Goal: Task Accomplishment & Management: Complete application form

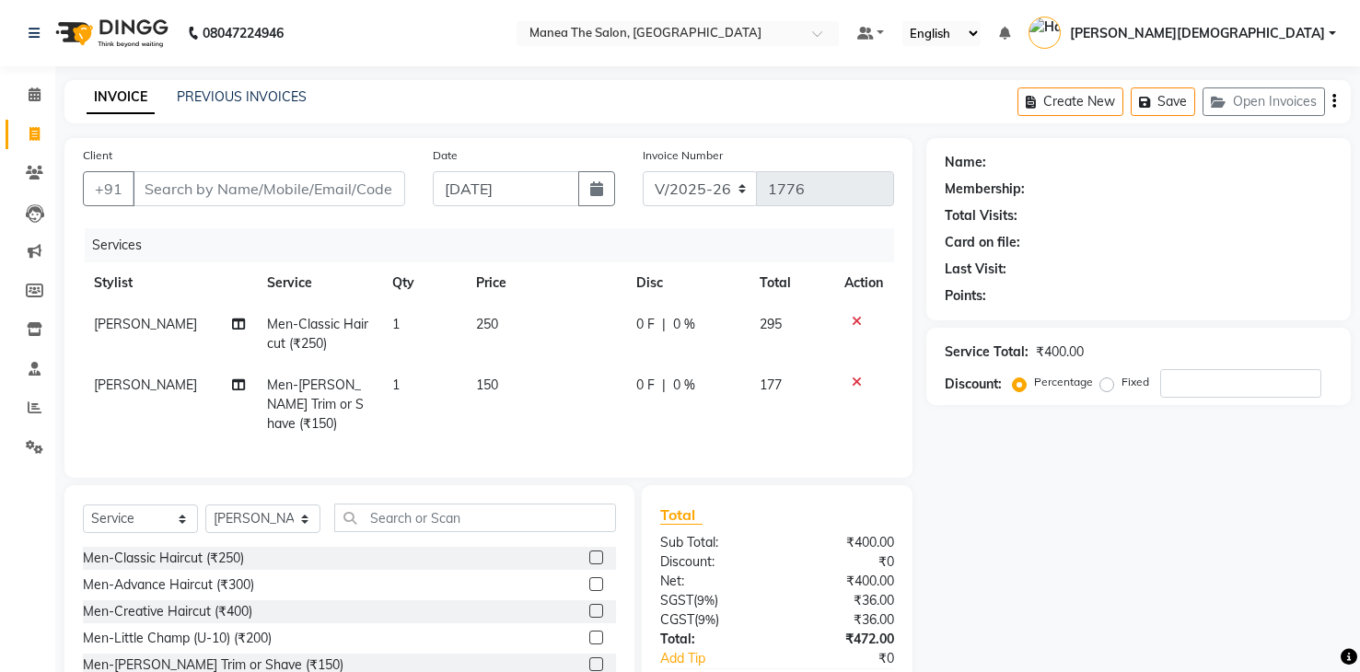
select select "5481"
select select "service"
select select "75190"
click at [331, 186] on input "Client" at bounding box center [269, 188] width 273 height 35
type input "7"
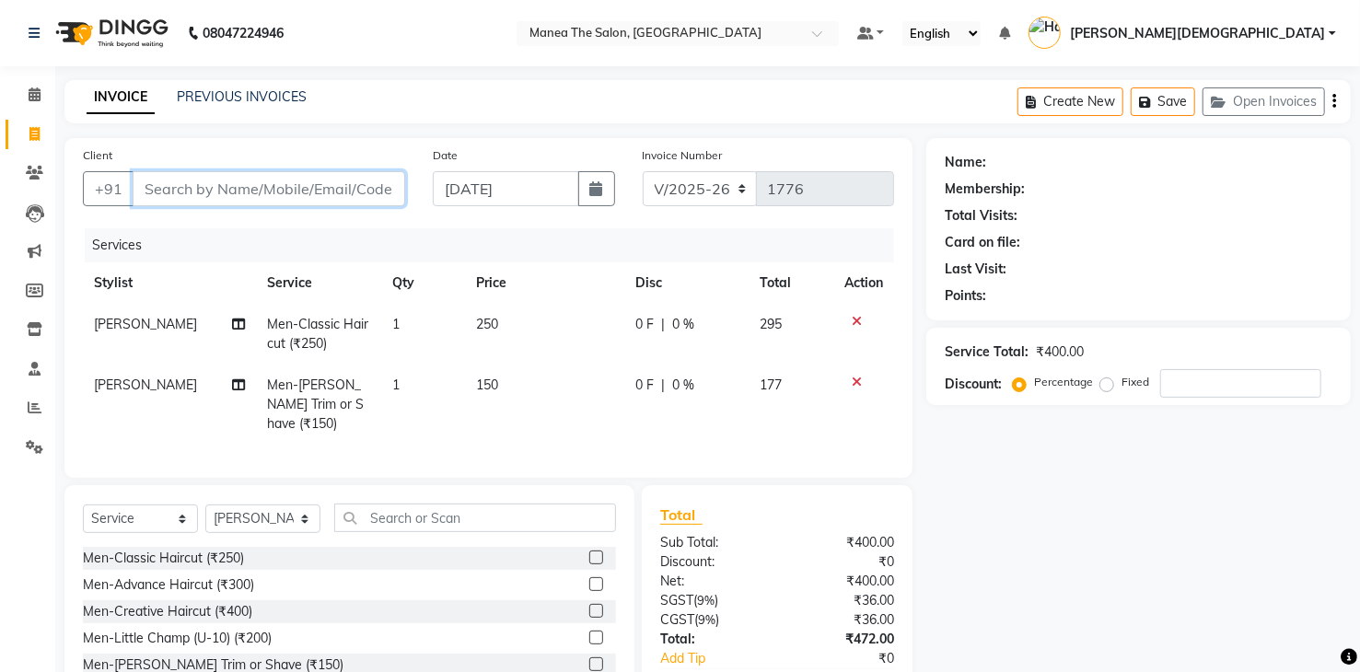
type input "0"
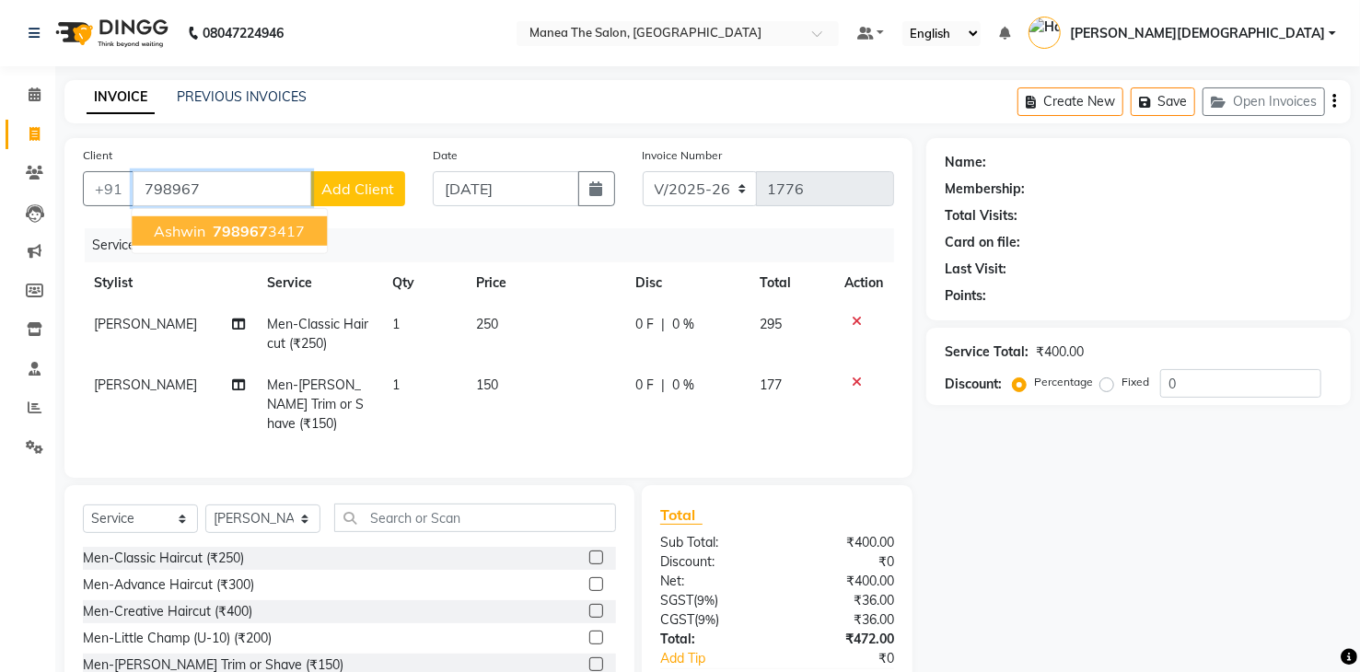
click at [201, 235] on span "Ashwin" at bounding box center [180, 231] width 52 height 18
type input "7989673417"
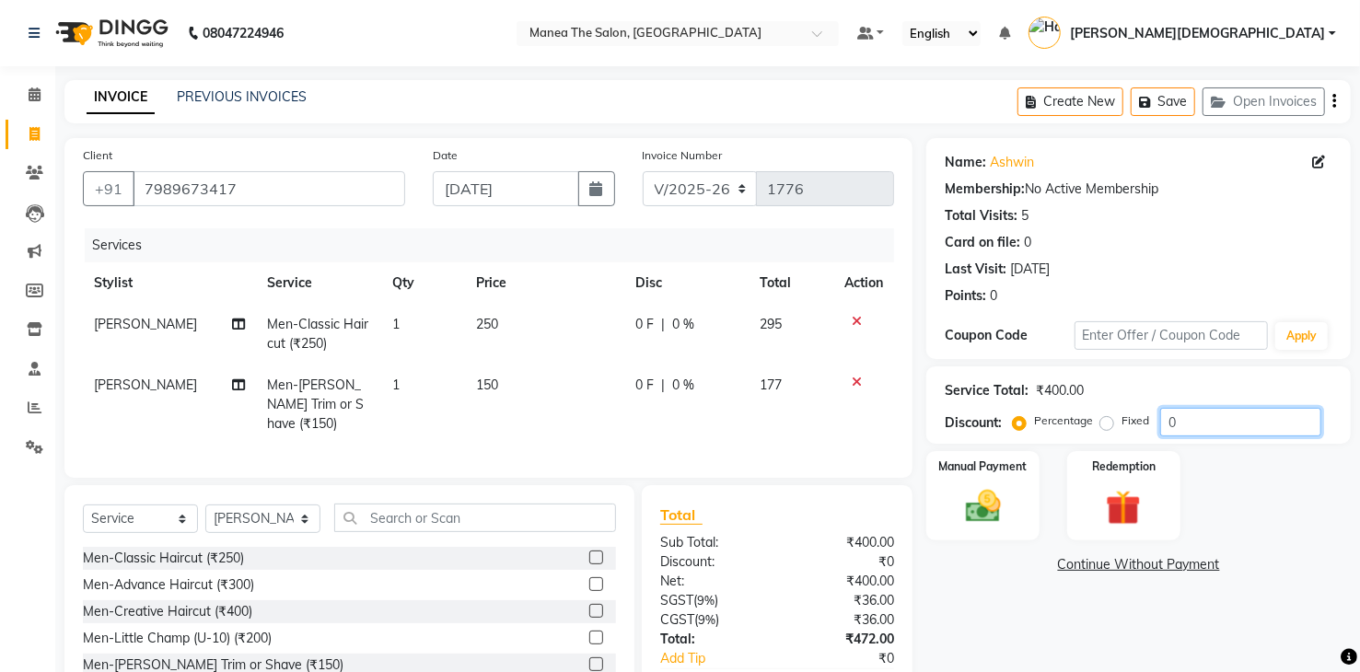
click at [1241, 431] on input "0" at bounding box center [1240, 422] width 161 height 29
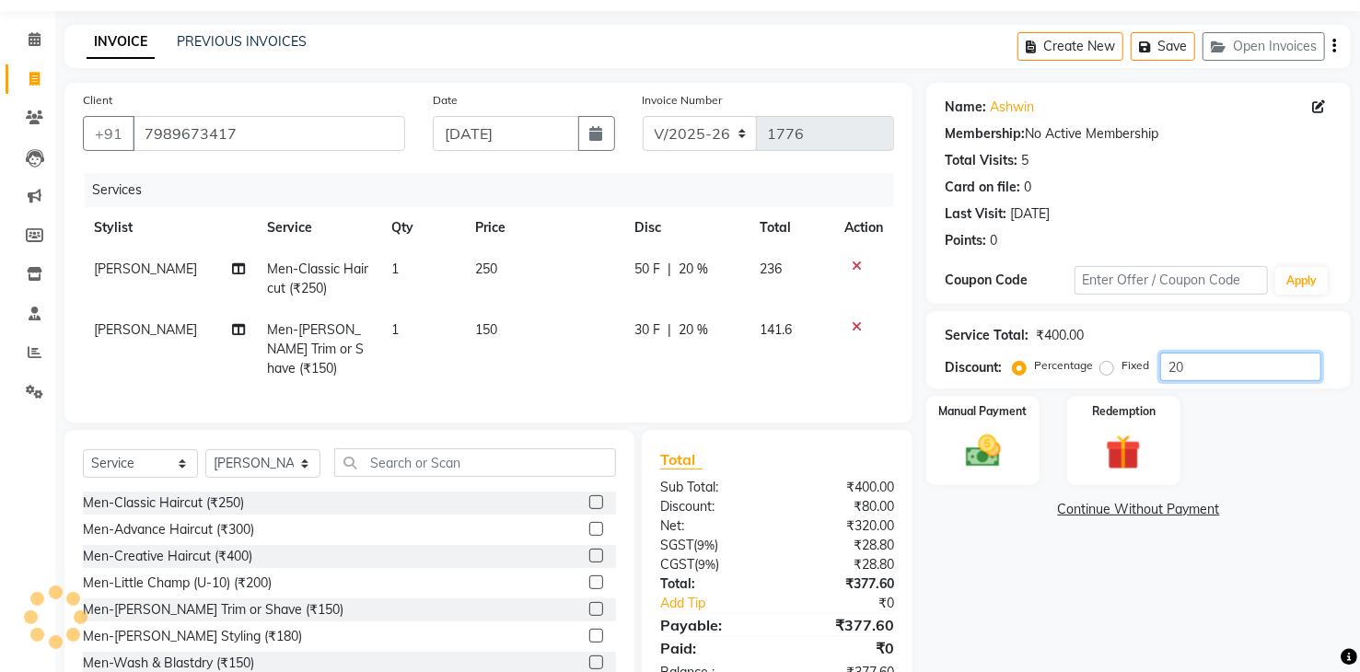
scroll to position [106, 0]
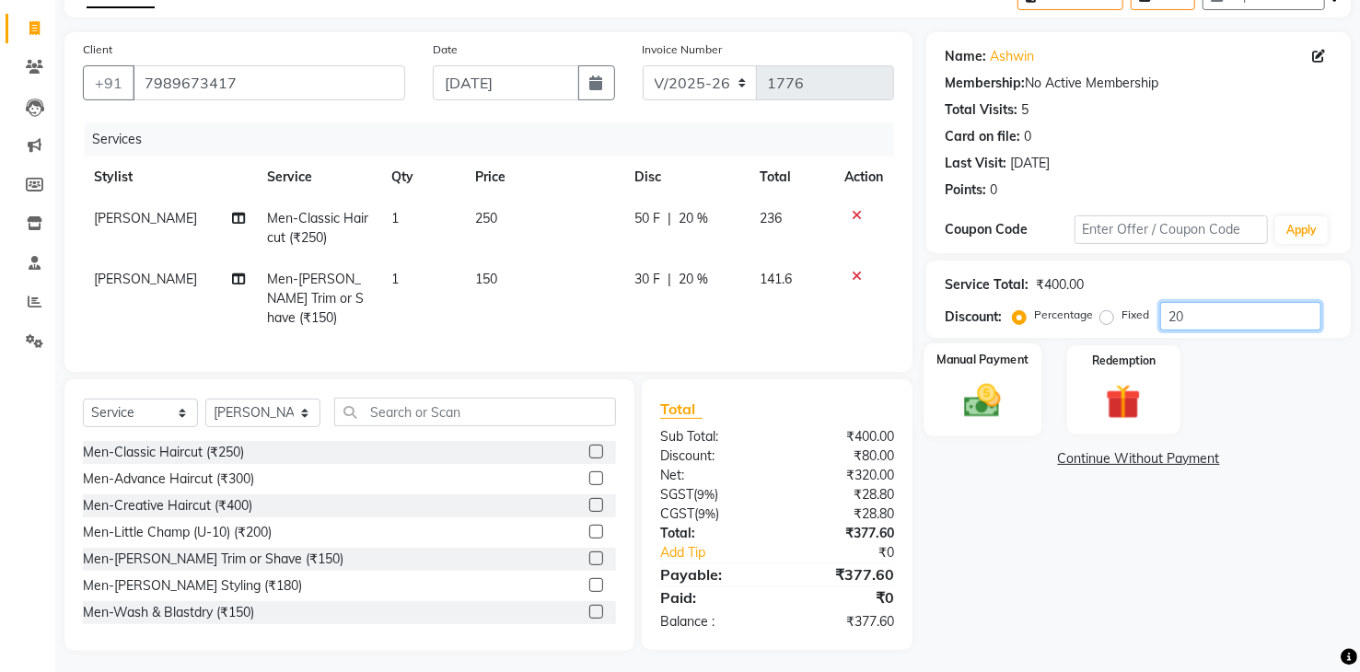
type input "20"
click at [980, 409] on img at bounding box center [982, 401] width 59 height 42
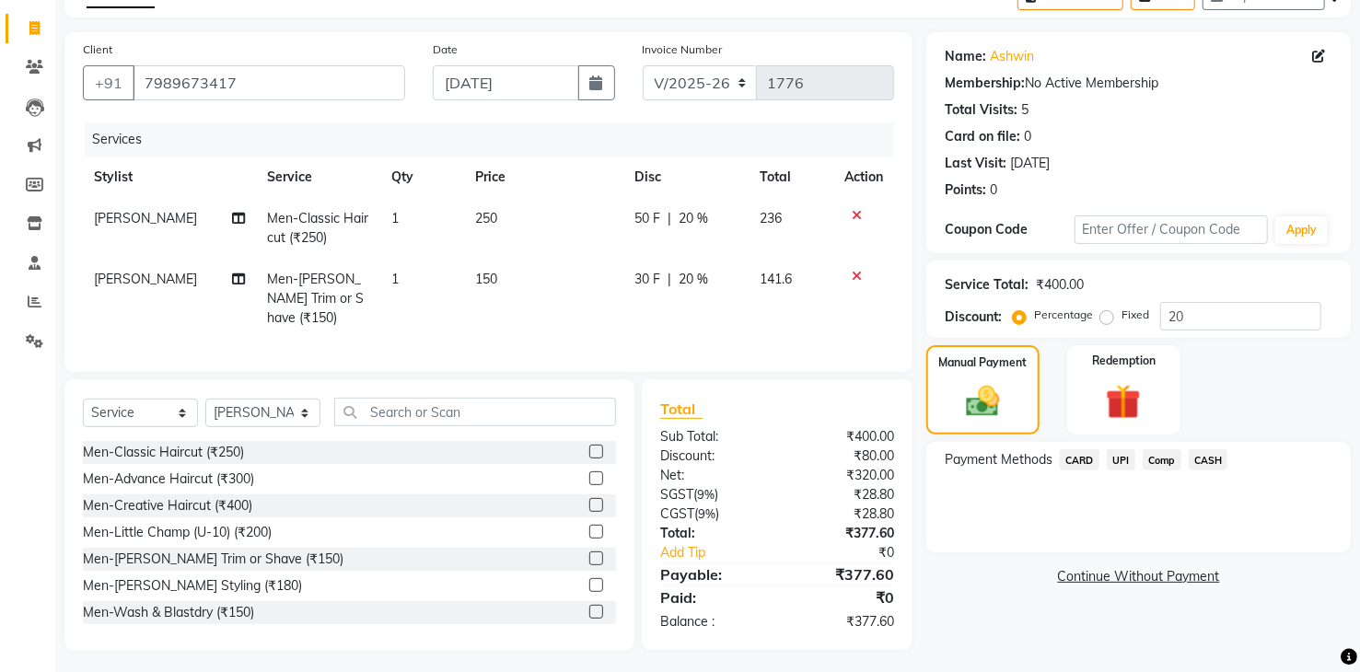
click at [1120, 461] on span "UPI" at bounding box center [1121, 459] width 29 height 21
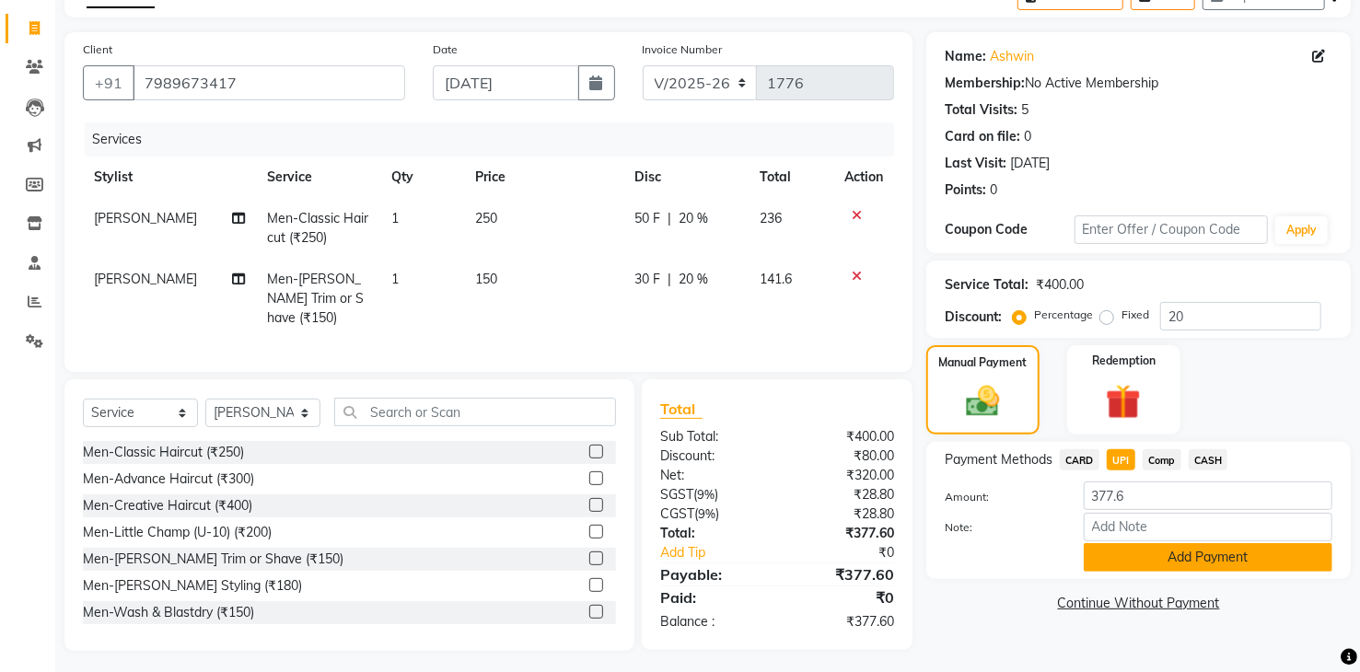
click at [1134, 551] on button "Add Payment" at bounding box center [1208, 557] width 249 height 29
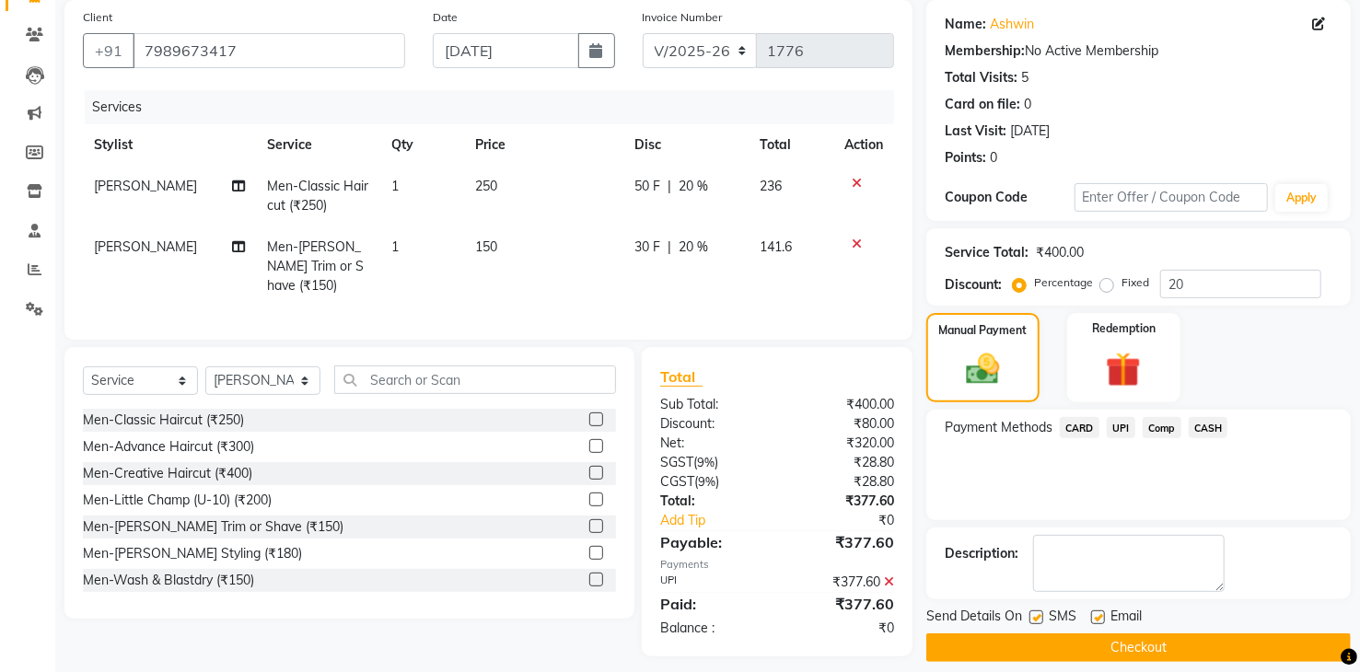
scroll to position [154, 0]
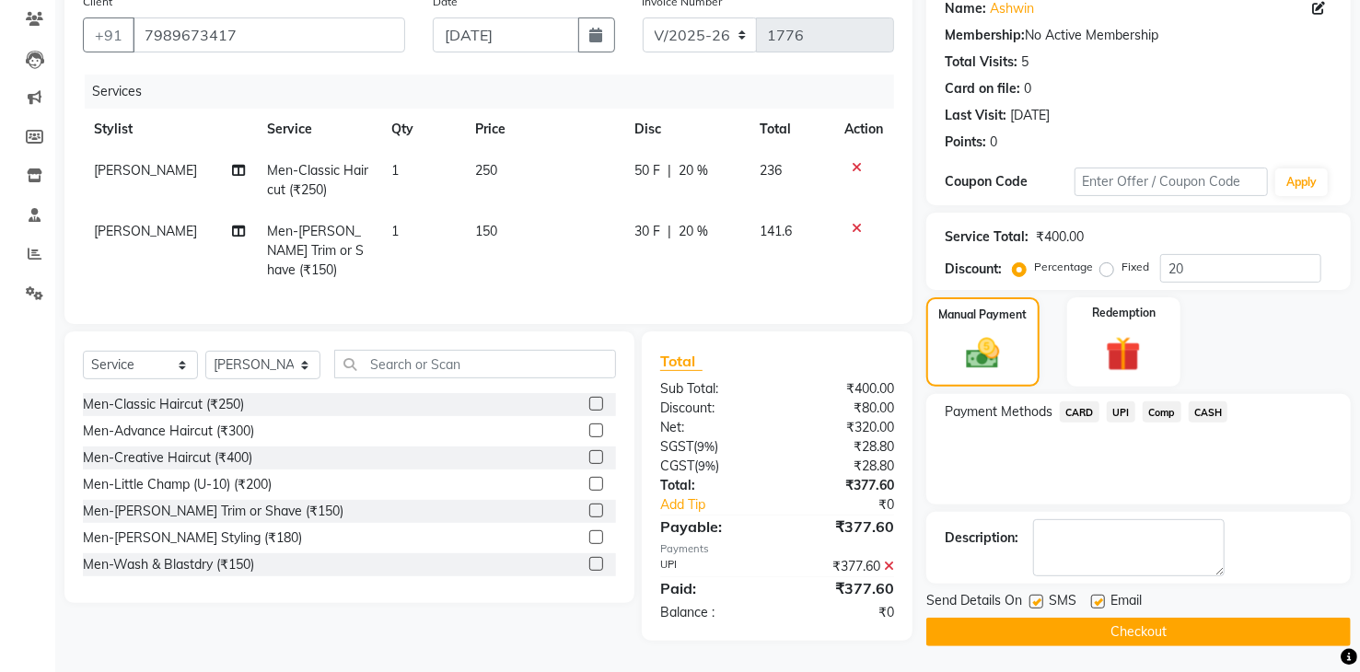
click at [1096, 631] on button "Checkout" at bounding box center [1138, 632] width 424 height 29
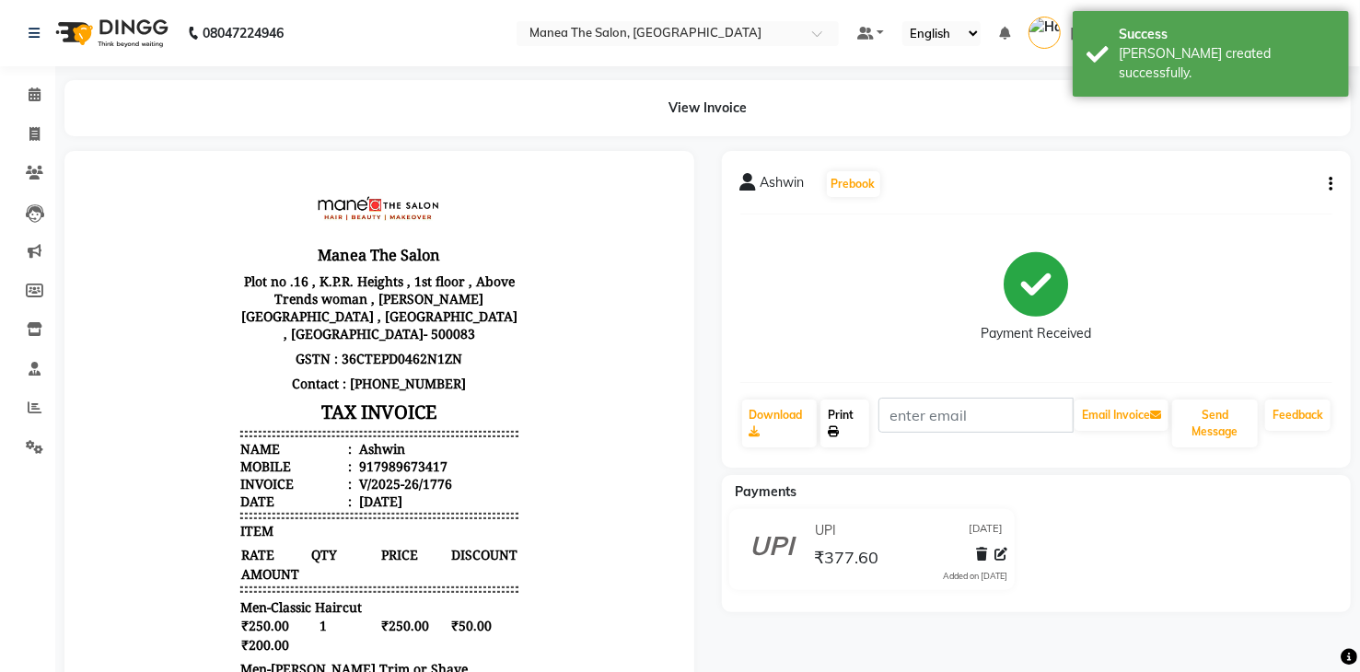
click at [849, 418] on link "Print" at bounding box center [844, 424] width 49 height 48
